Goal: Task Accomplishment & Management: Manage account settings

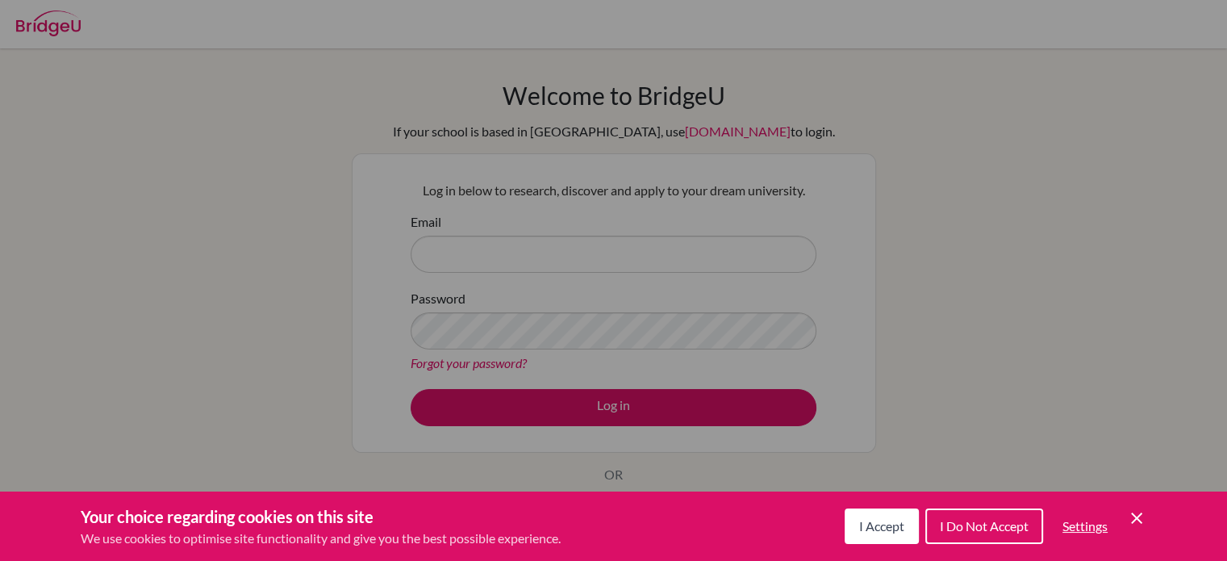
click at [887, 525] on span "I Accept" at bounding box center [881, 525] width 45 height 15
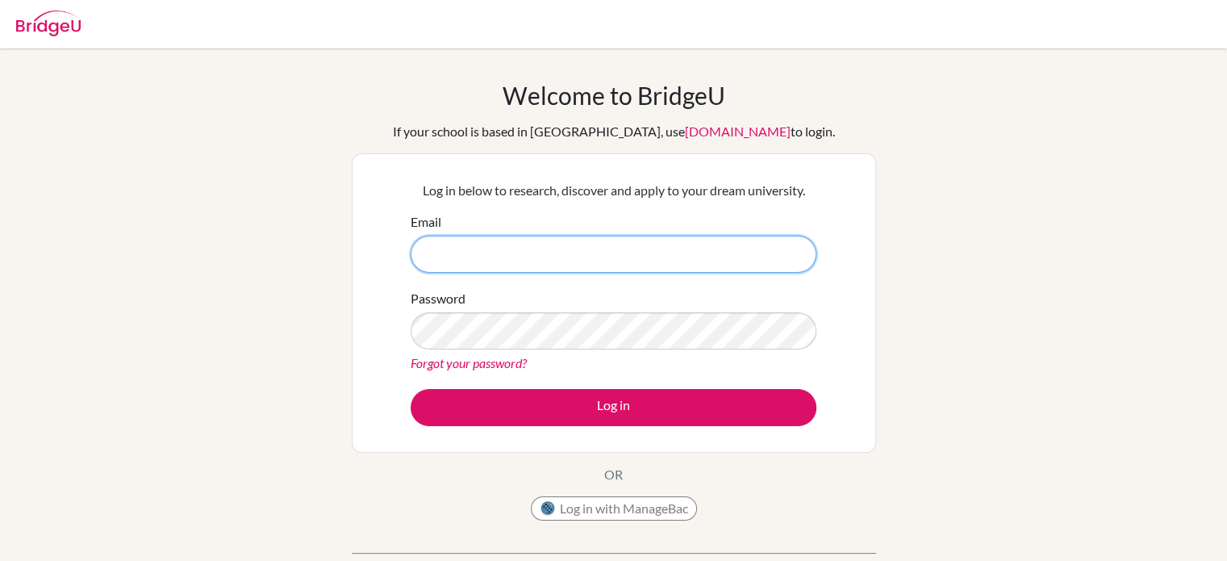
click at [578, 263] on input "Email" at bounding box center [614, 254] width 406 height 37
type input "at2322911@gmail.com"
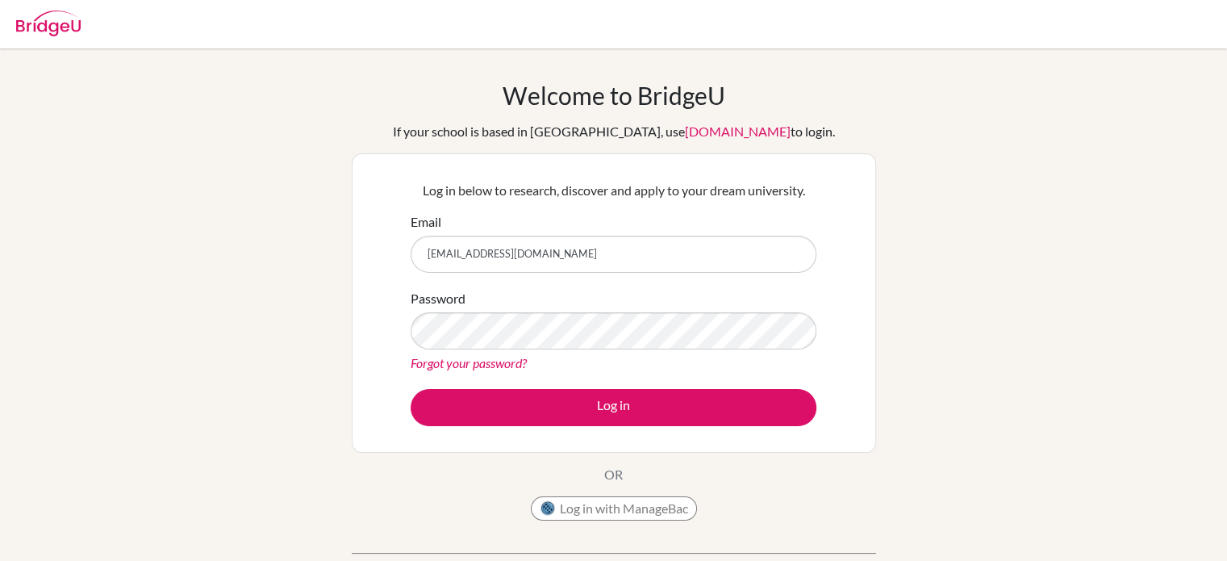
click at [296, 351] on div "Welcome to BridgeU If your school is based in China, use app.bridge-u.com.cn to…" at bounding box center [613, 345] width 1227 height 528
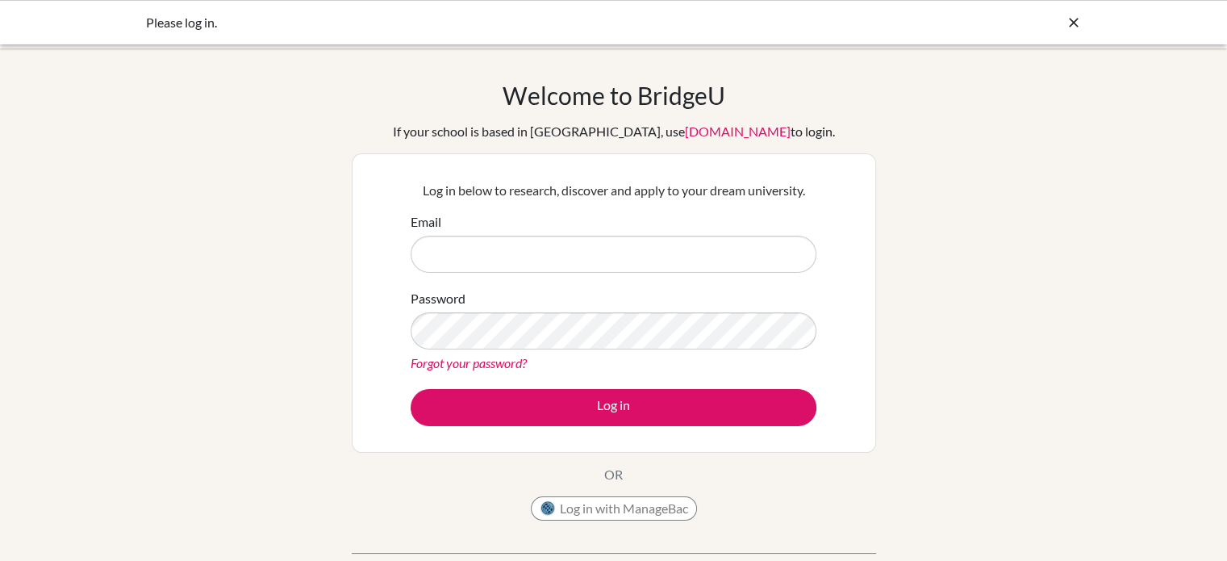
click at [514, 273] on form "Email Password Forgot your password? Log in" at bounding box center [614, 319] width 406 height 214
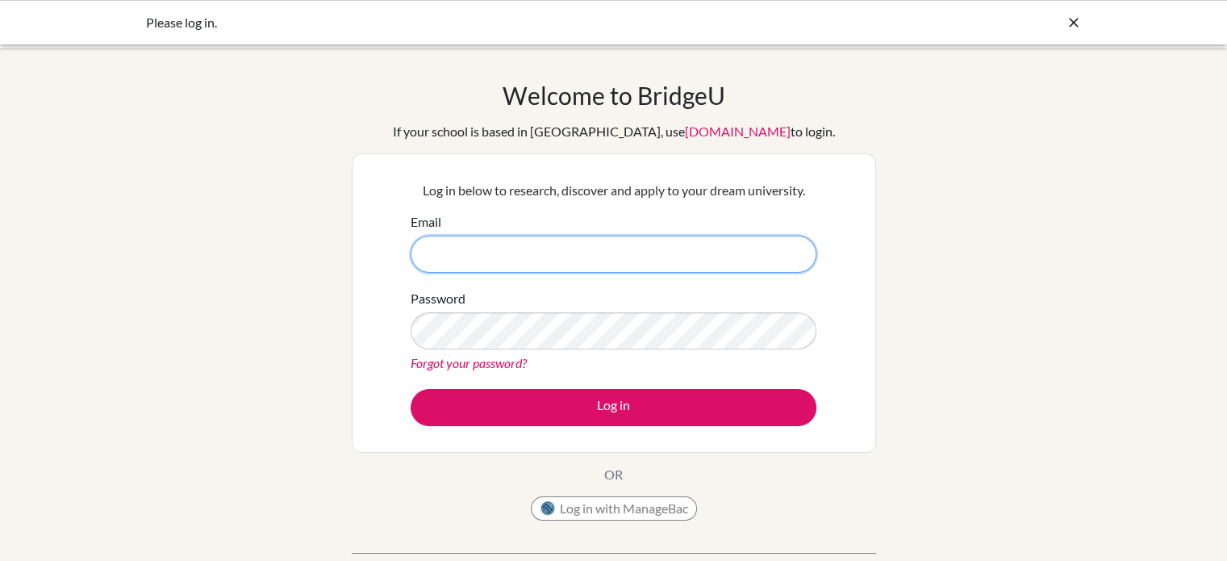
click at [584, 257] on input "Email" at bounding box center [614, 254] width 406 height 37
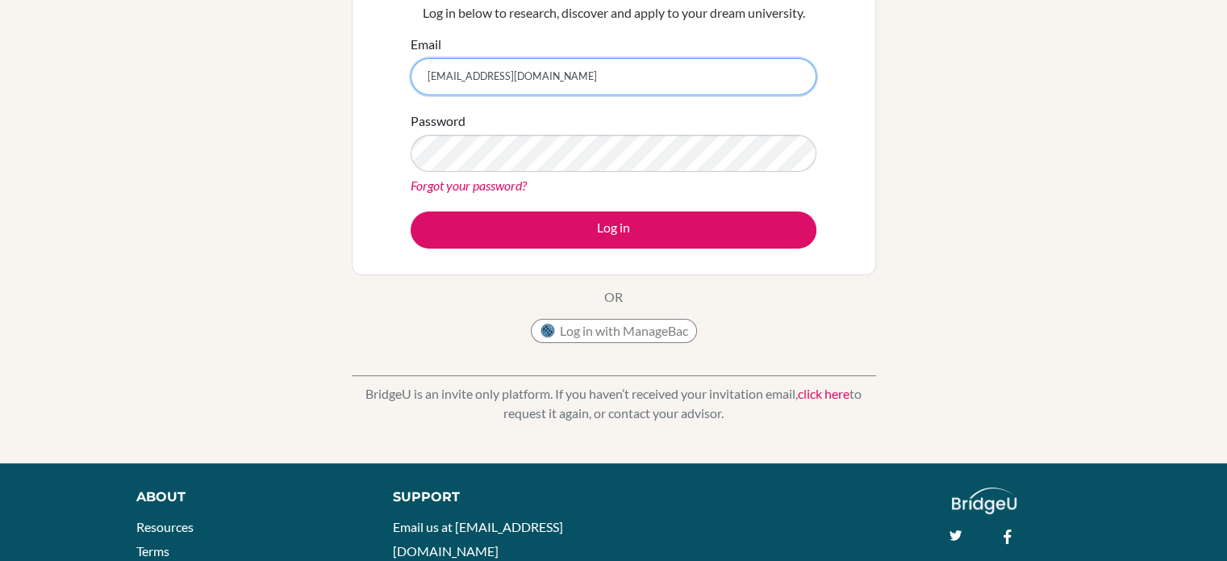
scroll to position [203, 0]
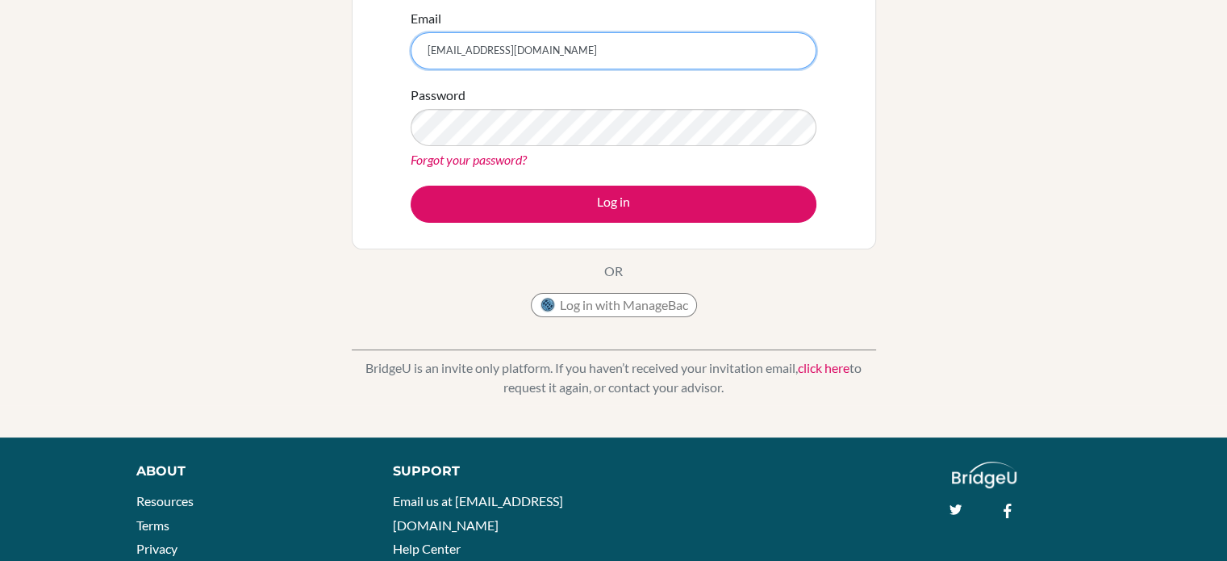
type input "[EMAIL_ADDRESS][DOMAIN_NAME]"
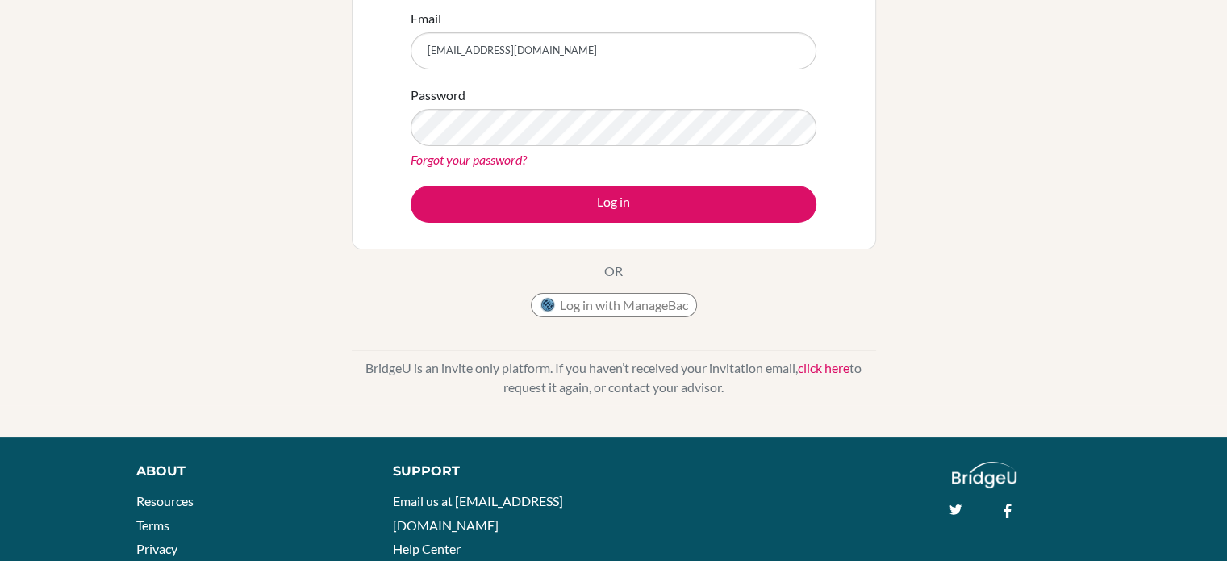
click at [497, 167] on div "Forgot your password?" at bounding box center [614, 159] width 406 height 19
click at [500, 164] on link "Forgot your password?" at bounding box center [469, 159] width 116 height 15
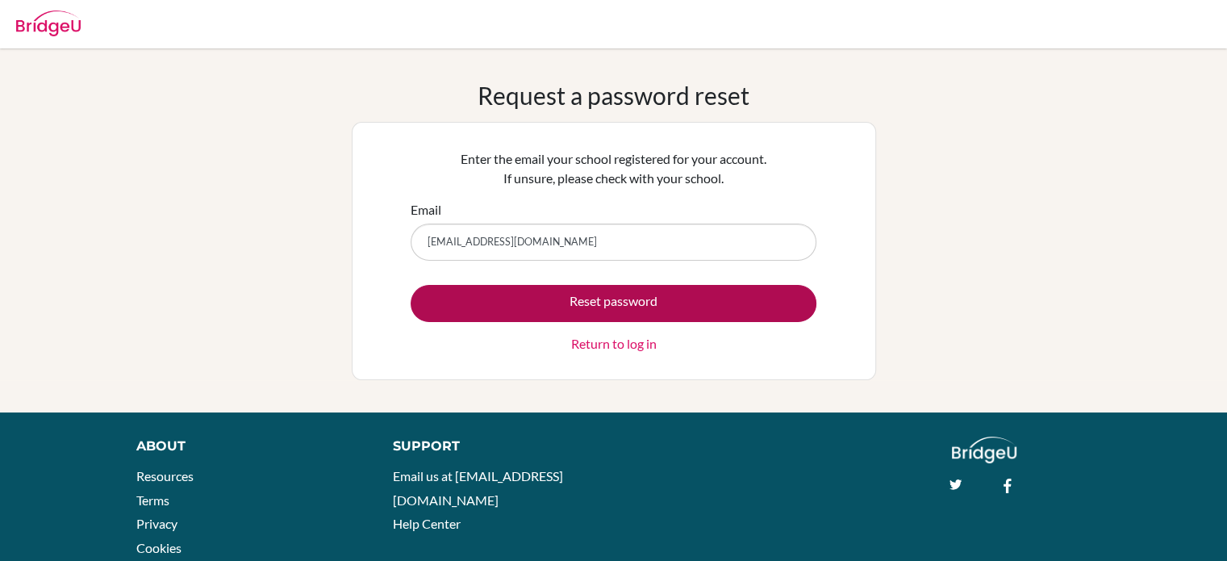
type input "[EMAIL_ADDRESS][DOMAIN_NAME]"
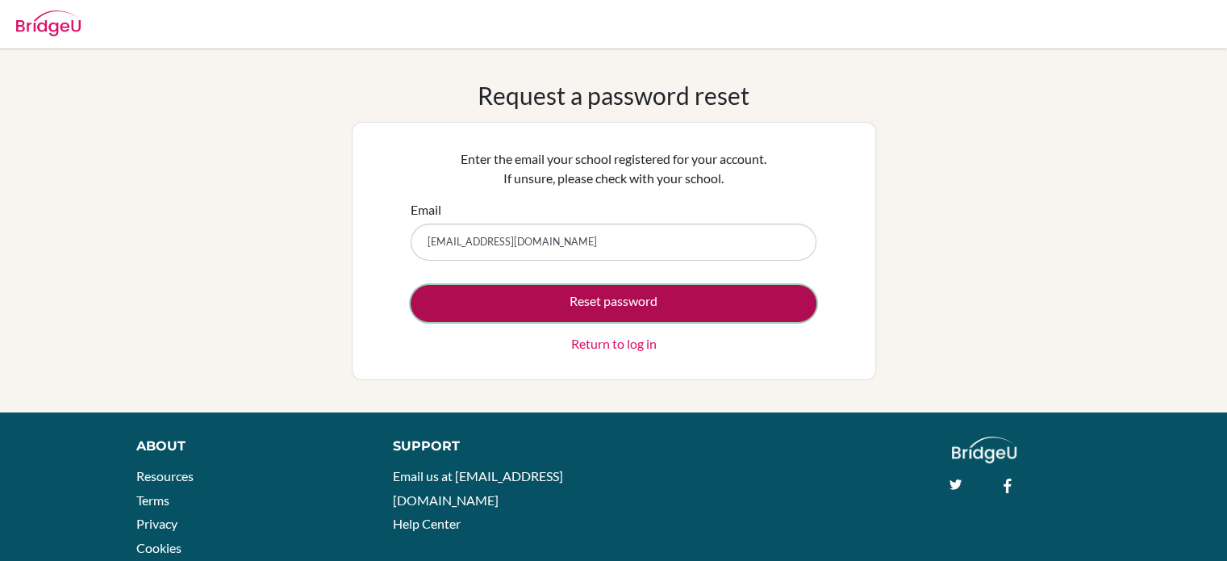
click at [499, 294] on button "Reset password" at bounding box center [614, 303] width 406 height 37
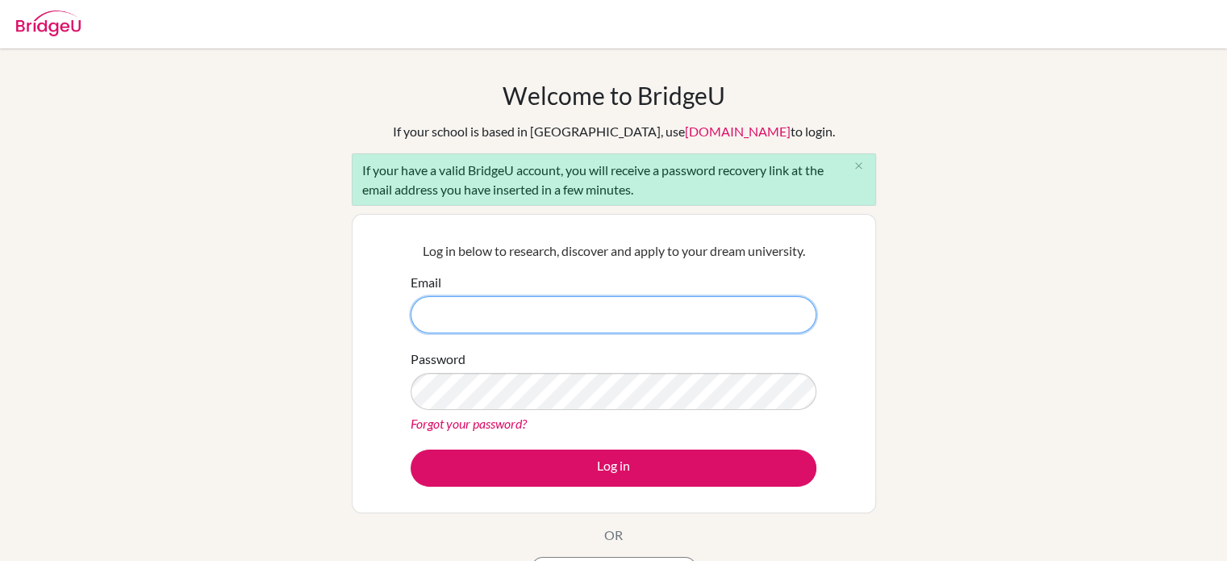
click at [519, 319] on input "Email" at bounding box center [614, 314] width 406 height 37
paste input "IWAS14YEARSOLd!!"
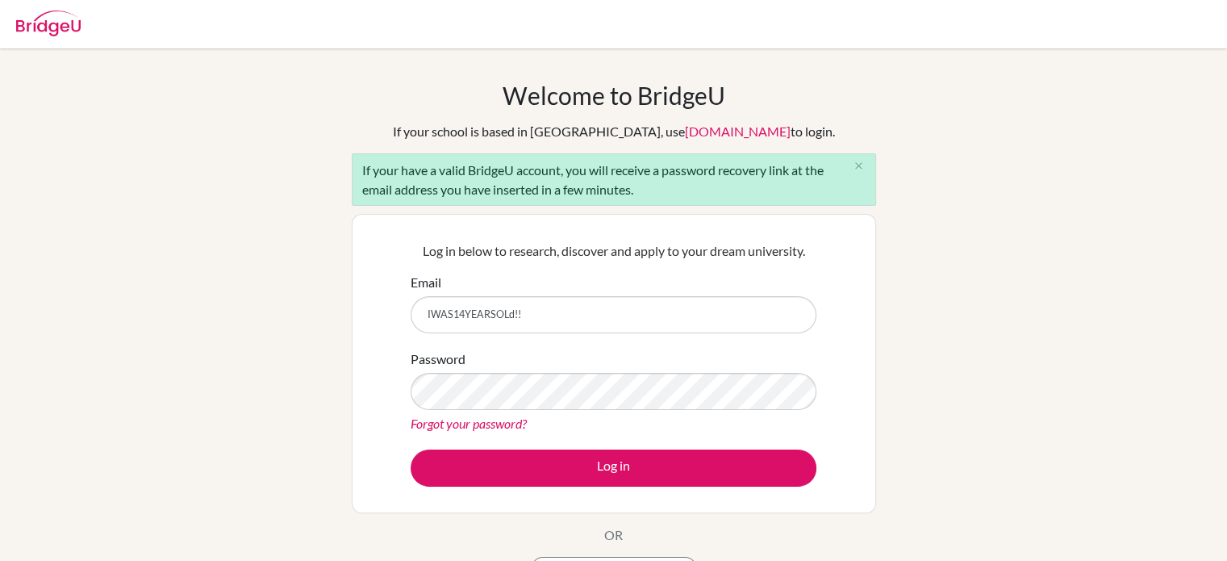
click at [478, 409] on div "Password Forgot your password?" at bounding box center [614, 391] width 406 height 84
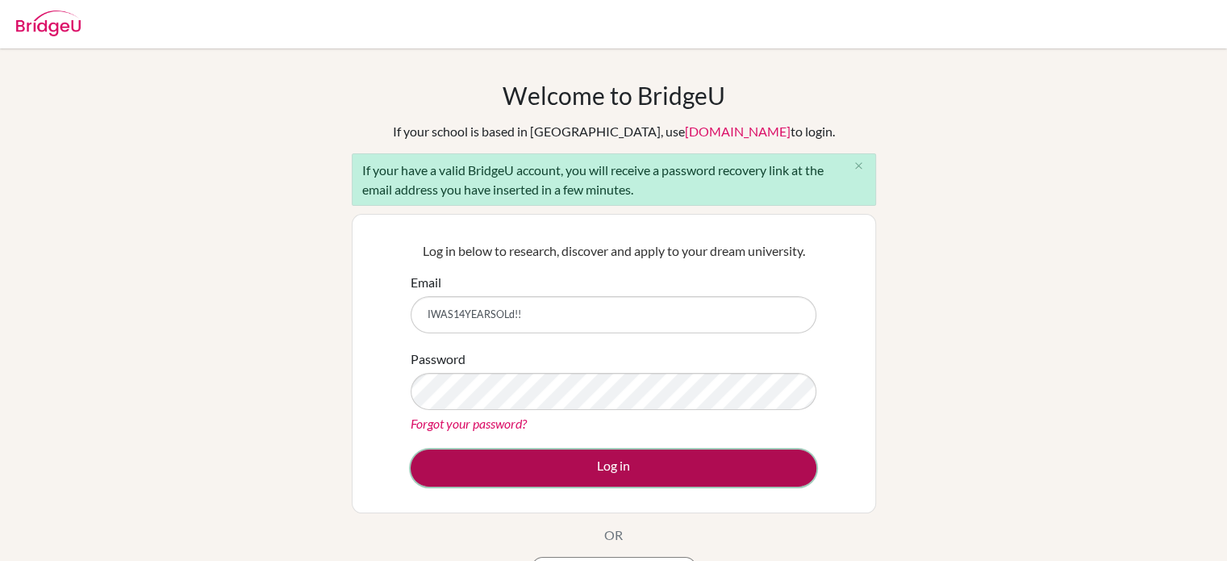
click at [570, 469] on button "Log in" at bounding box center [614, 467] width 406 height 37
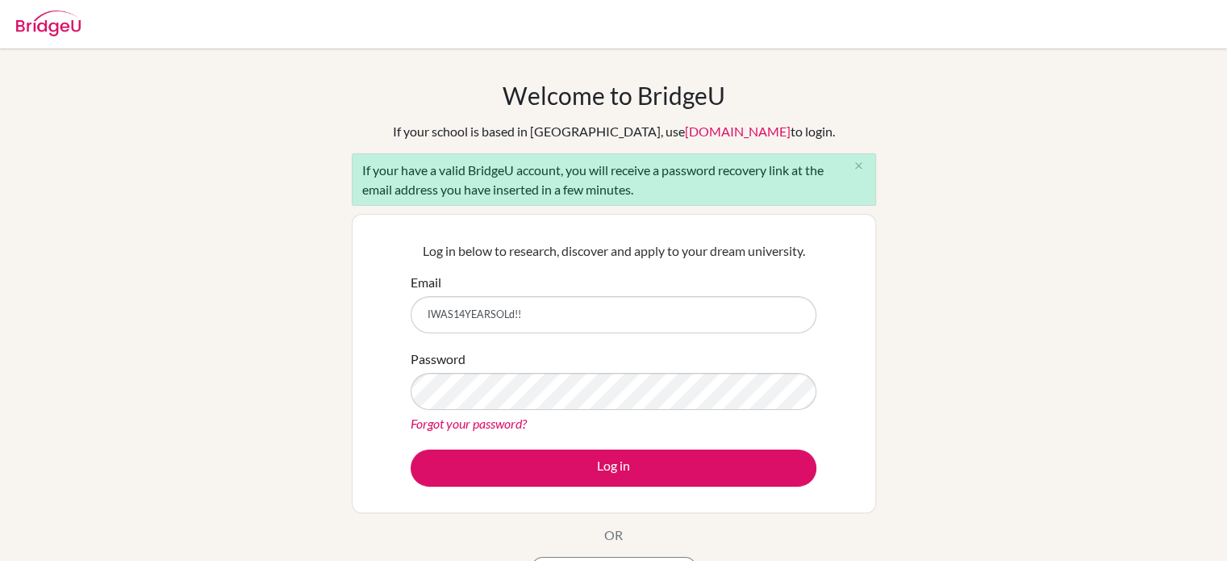
click at [274, 352] on div "Welcome to BridgeU If your school is based in China, use app.bridge-u.com.cn to…" at bounding box center [613, 375] width 1227 height 588
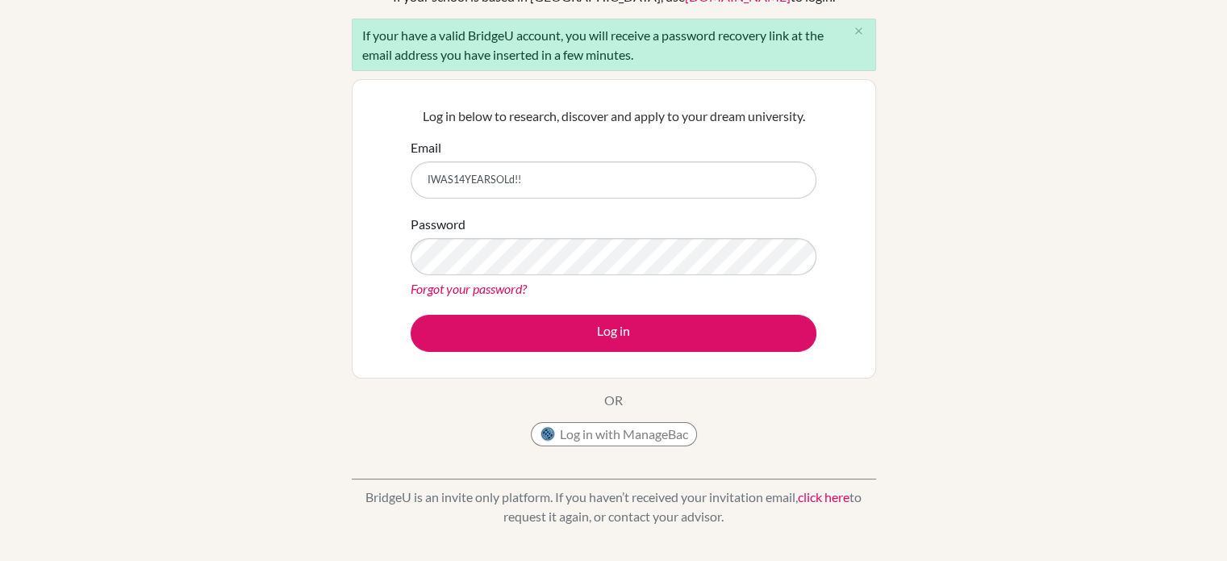
scroll to position [136, 0]
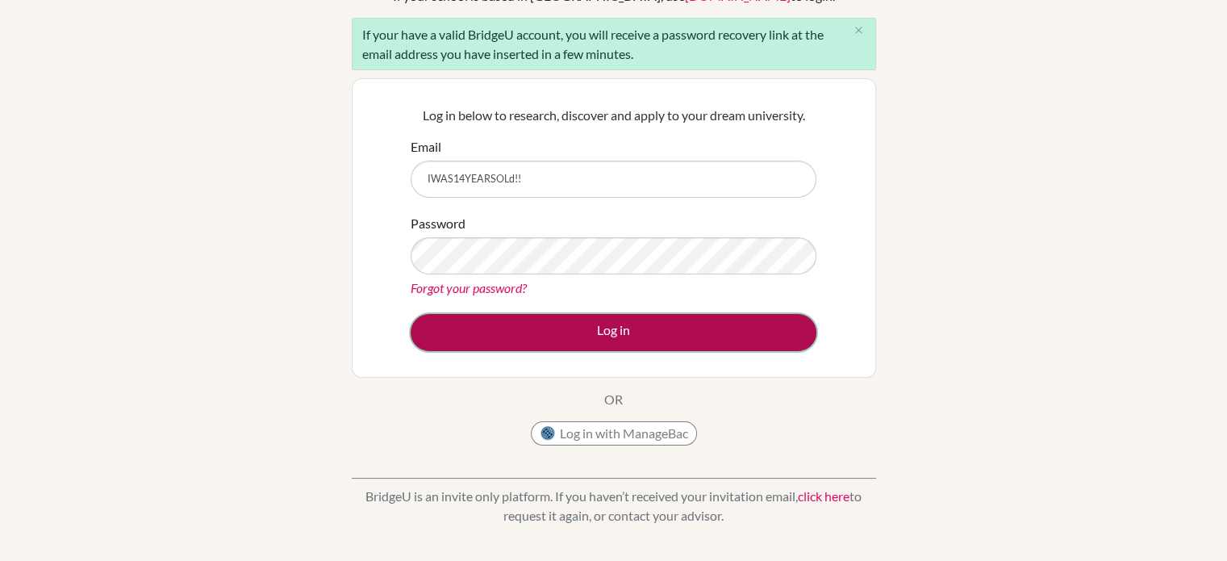
click at [568, 332] on button "Log in" at bounding box center [614, 332] width 406 height 37
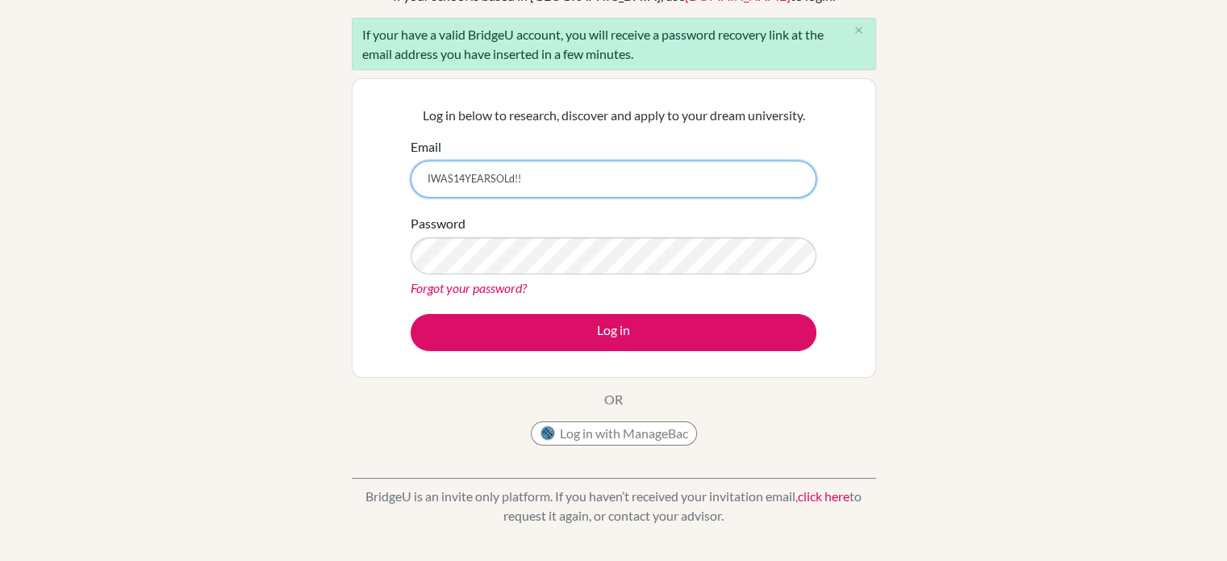
click at [545, 167] on input "IWAS14YEARSOLd!!" at bounding box center [614, 179] width 406 height 37
click at [539, 181] on input "IWAS14YEARSOLd!!" at bounding box center [614, 179] width 406 height 37
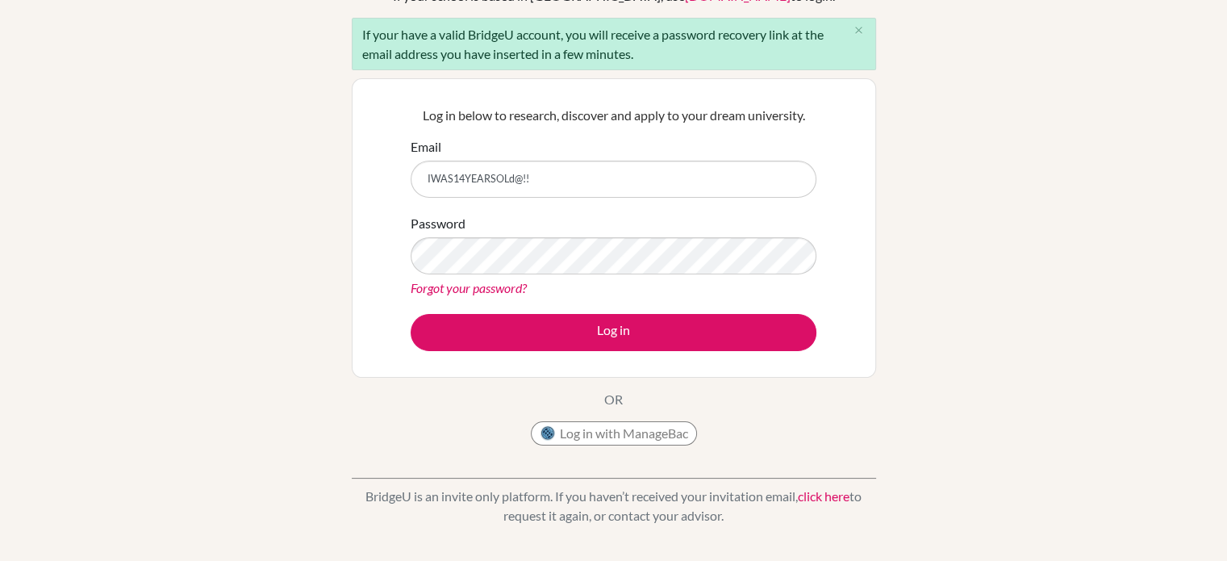
click at [266, 234] on div "Welcome to BridgeU If your school is based in China, use app.bridge-u.com.cn to…" at bounding box center [613, 239] width 1227 height 588
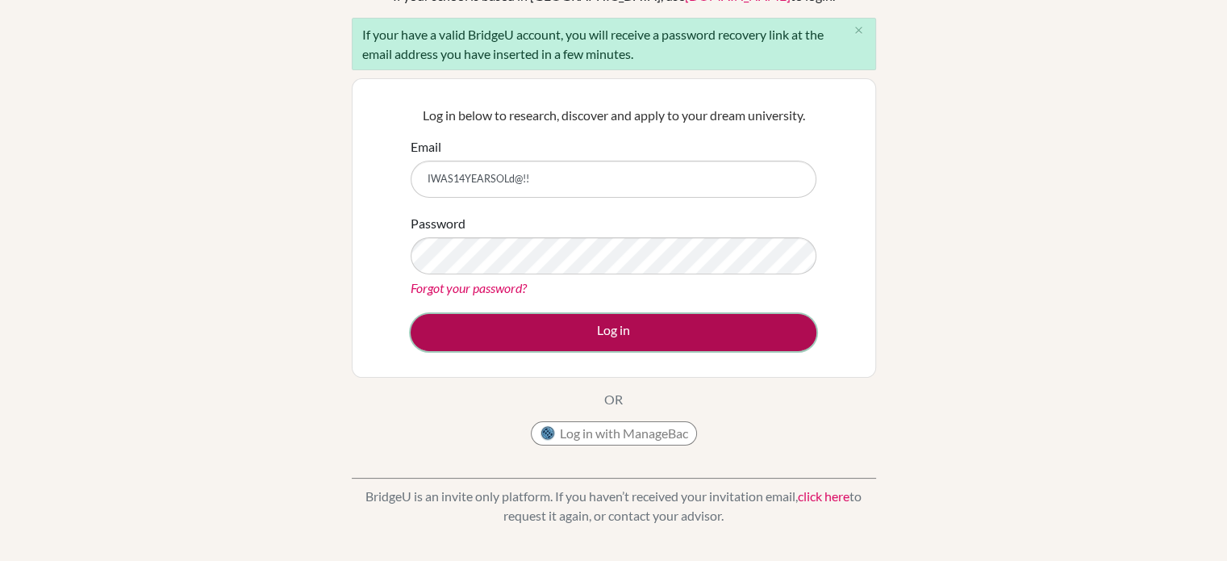
click at [542, 325] on button "Log in" at bounding box center [614, 332] width 406 height 37
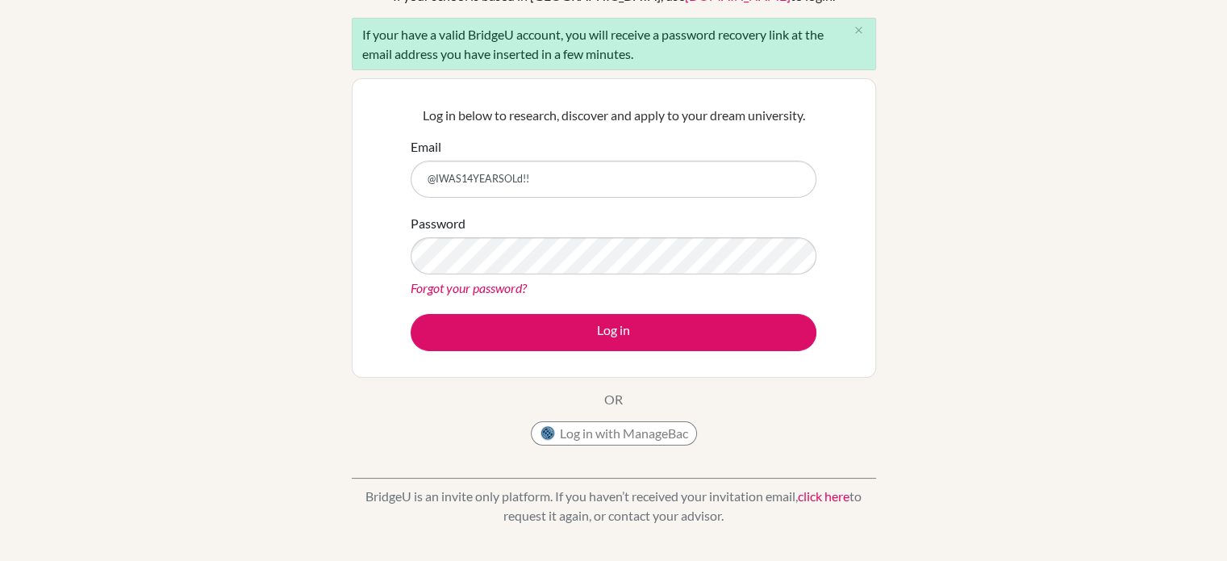
click at [490, 351] on div "Log in below to research, discover and apply to your dream university. Email @I…" at bounding box center [614, 227] width 426 height 265
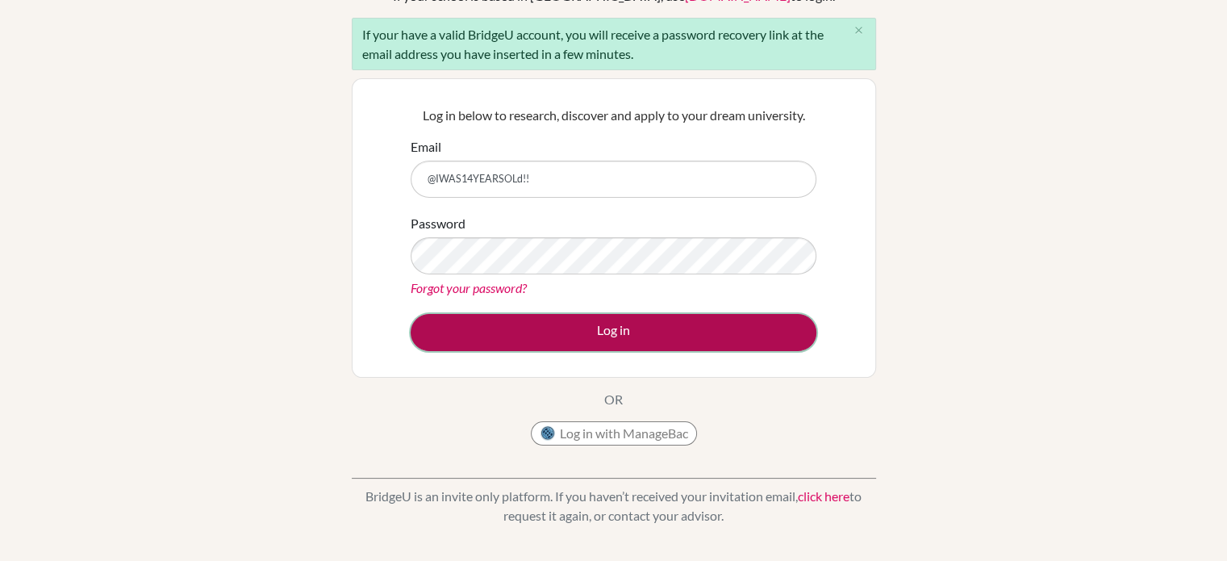
click at [519, 340] on button "Log in" at bounding box center [614, 332] width 406 height 37
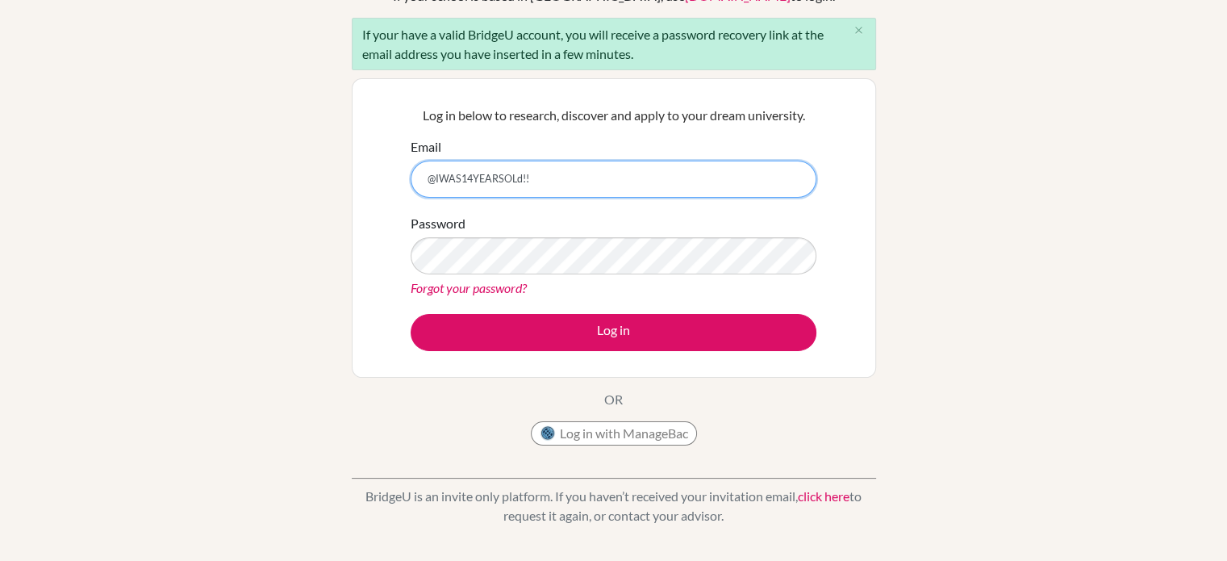
type input "@.IWAS14YEARSOLd!!"
click at [588, 173] on input "@.IWAS14YEARSOLd!!" at bounding box center [614, 179] width 406 height 37
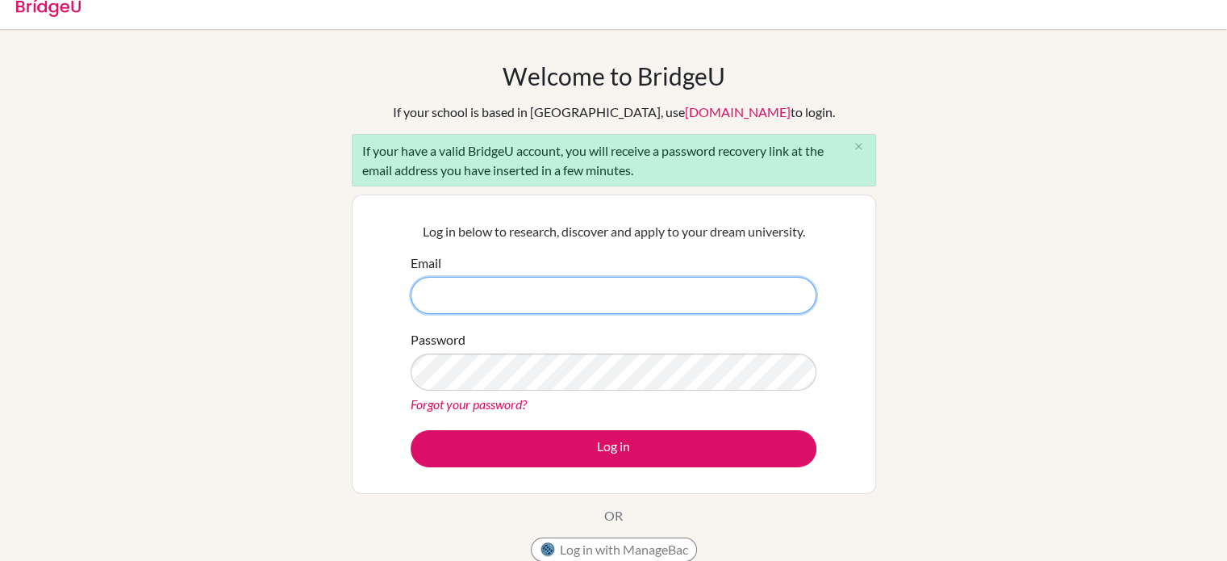
scroll to position [23, 0]
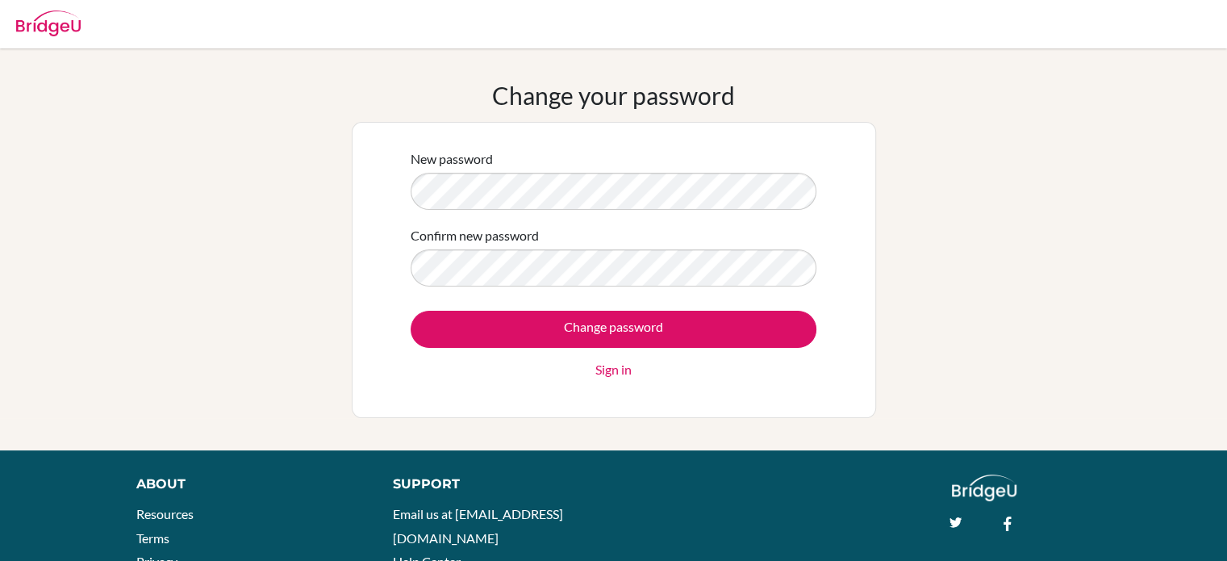
click at [440, 400] on div "New password Confirm new password Change password Sign in" at bounding box center [614, 270] width 426 height 262
click at [248, 296] on div "Change your password New password Confirm new password Change password Sign in" at bounding box center [613, 249] width 1227 height 337
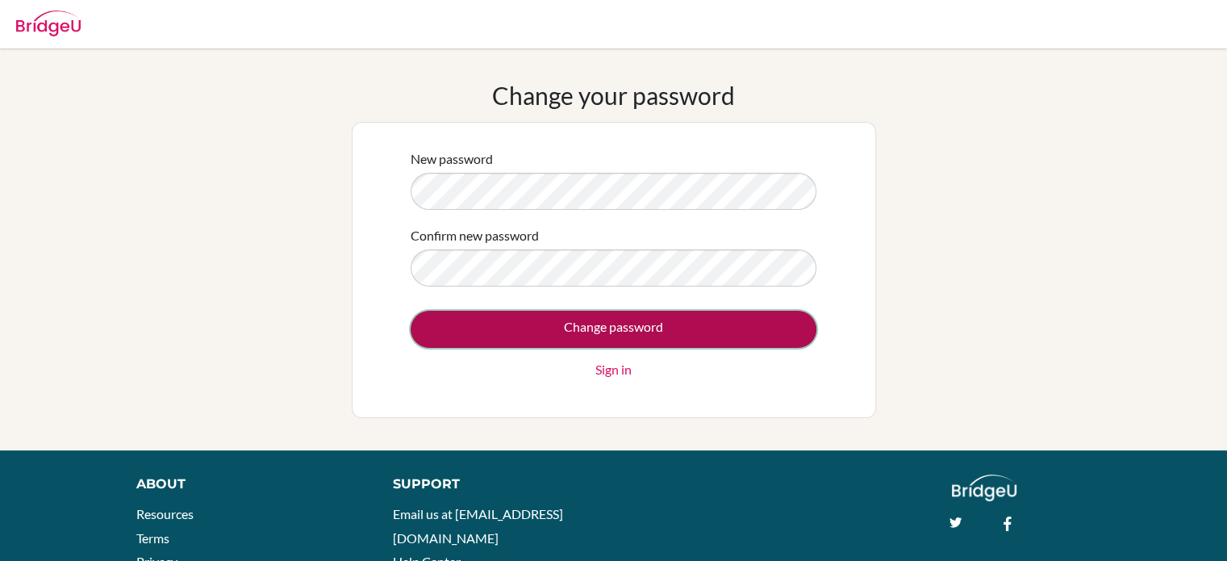
click at [584, 324] on input "Change password" at bounding box center [614, 329] width 406 height 37
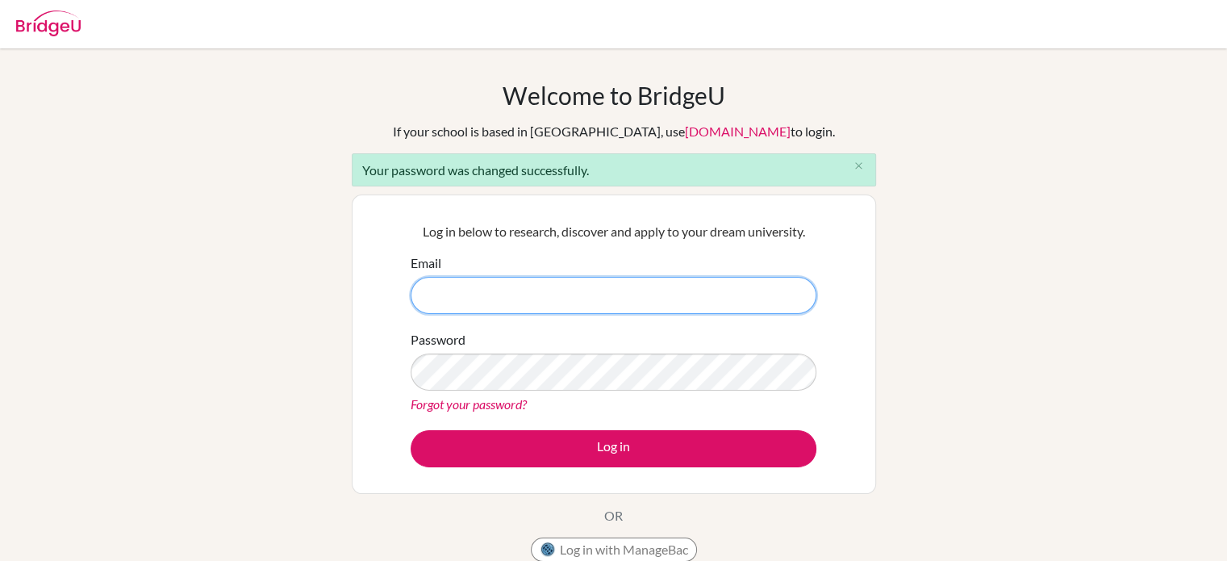
click at [502, 290] on input "Email" at bounding box center [614, 295] width 406 height 37
type input "[EMAIL_ADDRESS][DOMAIN_NAME]"
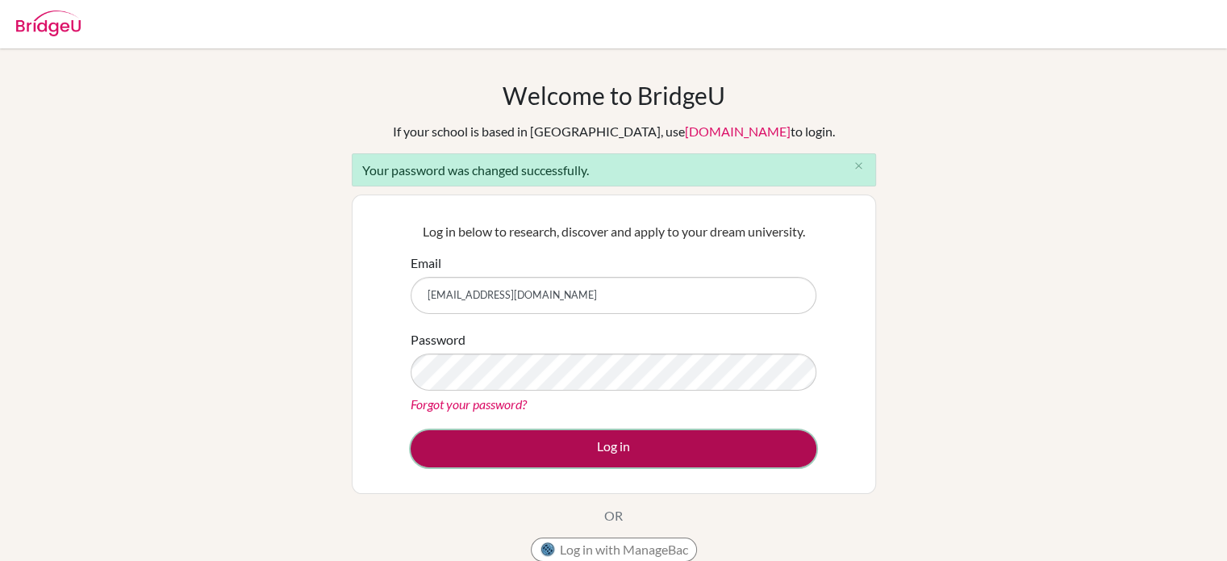
click at [565, 438] on button "Log in" at bounding box center [614, 448] width 406 height 37
